Goal: Navigation & Orientation: Find specific page/section

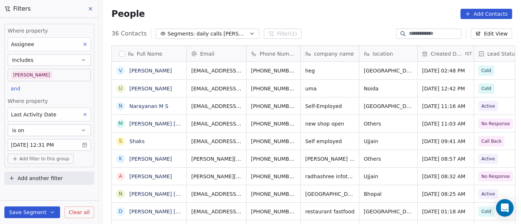
scroll to position [191, 415]
click at [64, 78] on body "On2Cook India Pvt. Ltd. Contacts People Marketing Workflows Campaigns Metrics &…" at bounding box center [260, 112] width 521 height 224
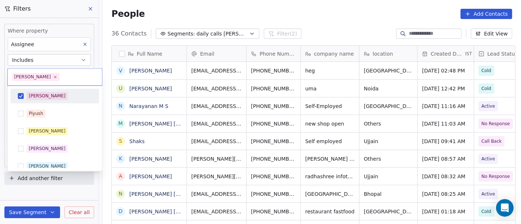
click at [51, 95] on div "[PERSON_NAME]" at bounding box center [59, 96] width 65 height 8
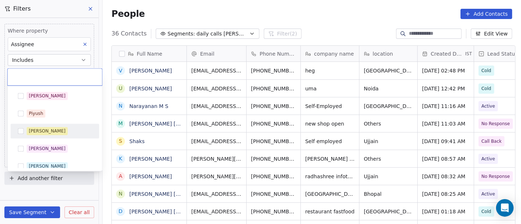
click at [59, 132] on div "[PERSON_NAME]" at bounding box center [59, 131] width 65 height 8
click at [288, 28] on html "On2Cook India Pvt. Ltd. Contacts People Marketing Workflows Campaigns Metrics &…" at bounding box center [260, 112] width 521 height 224
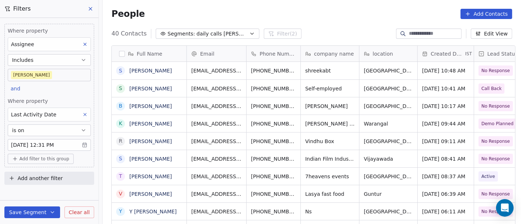
click at [40, 77] on body "On2Cook India Pvt. Ltd. Contacts People Marketing Workflows Campaigns Metrics &…" at bounding box center [260, 112] width 521 height 224
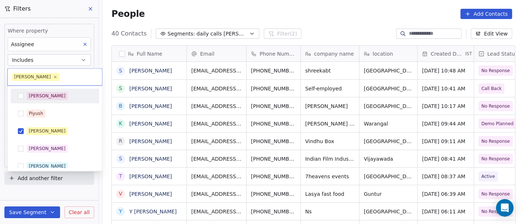
click at [61, 96] on div "[PERSON_NAME]" at bounding box center [59, 96] width 65 height 8
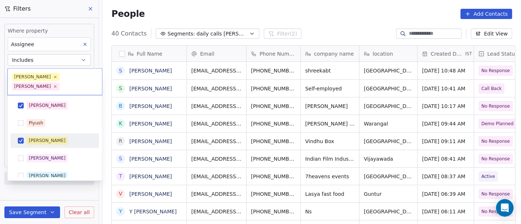
click at [59, 137] on div "[PERSON_NAME]" at bounding box center [59, 141] width 65 height 8
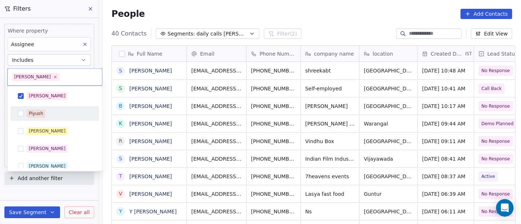
click at [349, 19] on html "On2Cook India Pvt. Ltd. Contacts People Marketing Workflows Campaigns Metrics &…" at bounding box center [260, 112] width 521 height 224
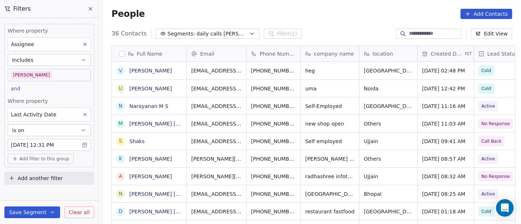
click at [328, 28] on div "36 Contacts Segments: daily calls [PERSON_NAME] (2) Edit View" at bounding box center [312, 34] width 418 height 12
click at [296, 23] on div "People Add Contacts" at bounding box center [312, 14] width 418 height 28
